Goal: Transaction & Acquisition: Purchase product/service

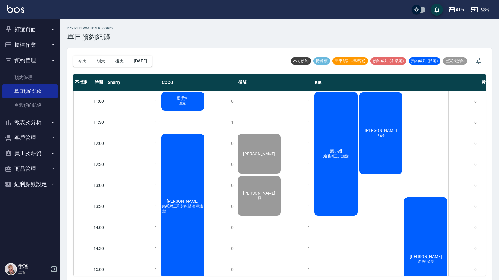
scroll to position [2, 0]
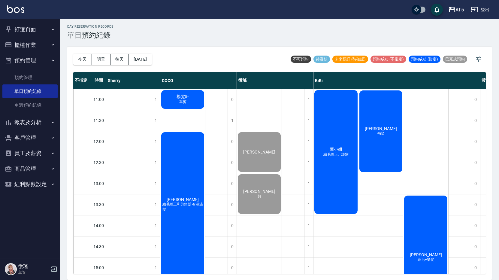
click at [224, 188] on div "公休" at bounding box center [216, 278] width 23 height 378
click at [22, 23] on button "釘選頁面" at bounding box center [29, 30] width 55 height 16
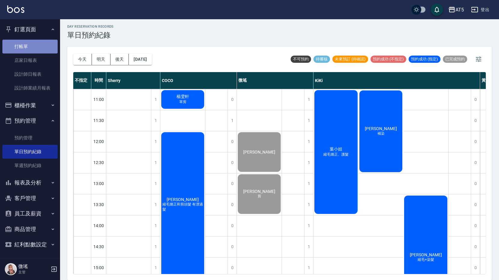
click at [33, 47] on link "打帳單" at bounding box center [29, 47] width 55 height 14
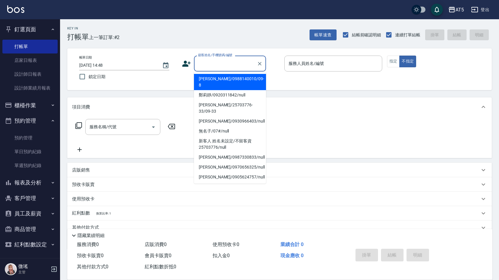
click at [212, 59] on input "顧客姓名/手機號碼/編號" at bounding box center [226, 63] width 58 height 11
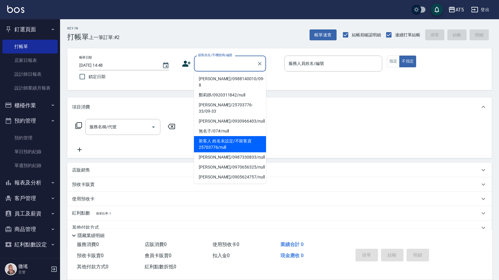
click at [230, 136] on li "新客人 姓名未設定/不留客資25703776/null" at bounding box center [230, 144] width 72 height 16
type input "新客人 姓名未設定/不留客資25703776/null"
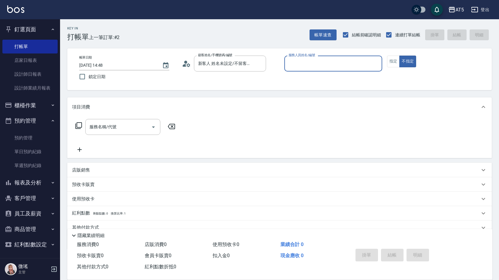
click at [314, 61] on input "服務人員姓名/編號" at bounding box center [333, 63] width 93 height 11
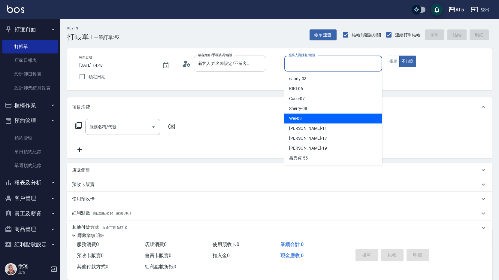
click at [309, 114] on div "Wei -09" at bounding box center [333, 119] width 98 height 10
type input "Wei-09"
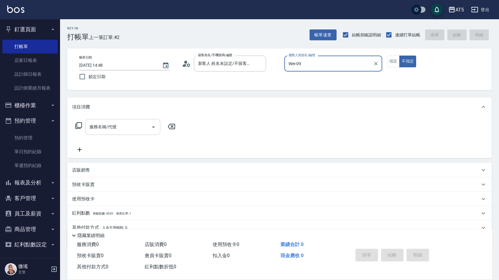
click at [123, 126] on input "服務名稱/代號" at bounding box center [118, 127] width 61 height 11
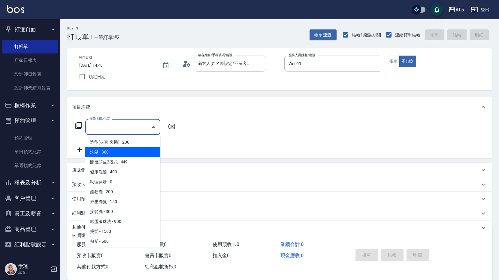
click at [132, 150] on span "洗髮 - 300" at bounding box center [122, 152] width 75 height 10
type input "洗髮(201)"
type input "30"
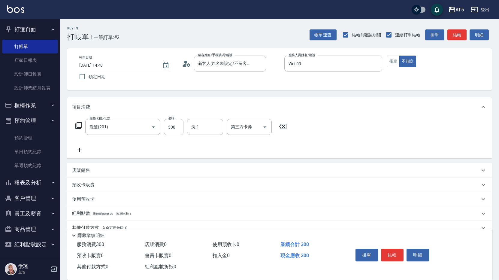
click at [388, 246] on div "掛單 結帳 明細" at bounding box center [392, 255] width 78 height 19
click at [392, 255] on button "結帳" at bounding box center [392, 255] width 23 height 13
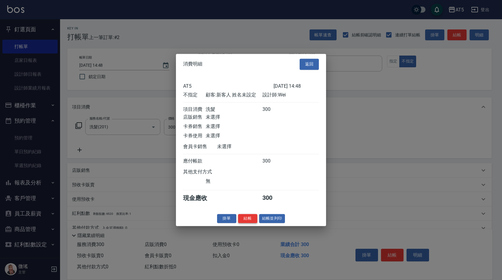
click at [251, 223] on button "結帳" at bounding box center [247, 218] width 19 height 9
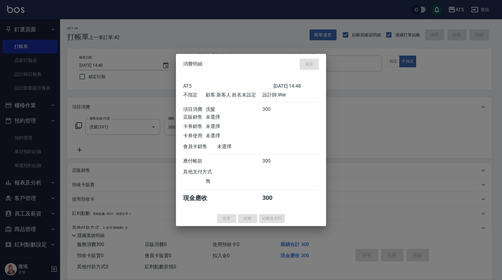
type input "0"
